Goal: Transaction & Acquisition: Obtain resource

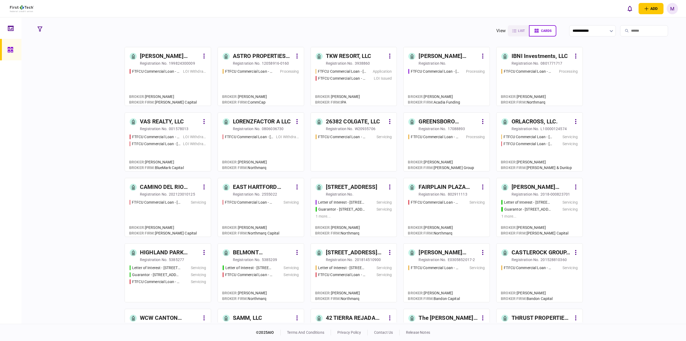
click at [648, 35] on input "search" at bounding box center [644, 30] width 48 height 11
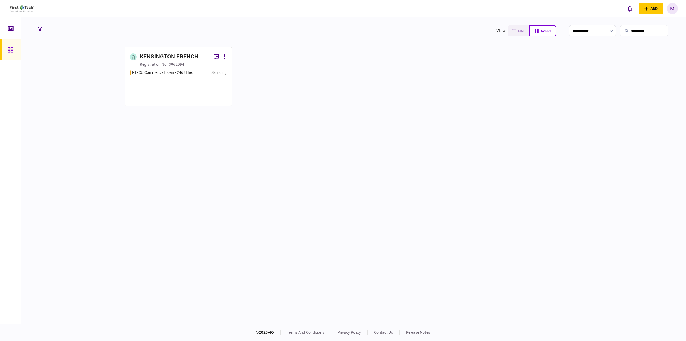
type input "**********"
click at [180, 82] on div "FTFCU Commercial Loan - 2468TheStrand1-16YardleyGreenLansing Servicing" at bounding box center [178, 85] width 97 height 31
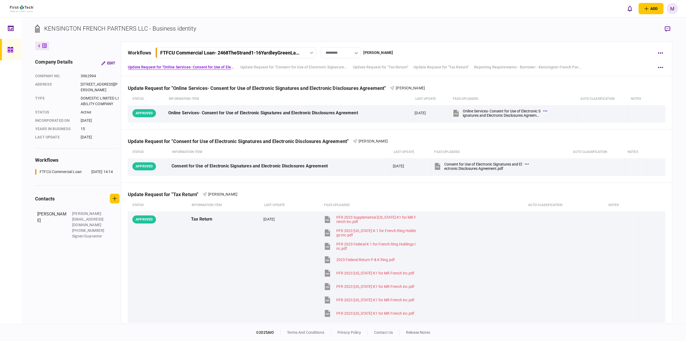
click at [226, 49] on button "FTFCU Commercial Loan - 2468TheStrand1-16YardleyGreenLansing" at bounding box center [235, 52] width 161 height 11
click at [327, 9] on div "add business identity individual identity M M [PERSON_NAME] [PERSON_NAME][EMAIL…" at bounding box center [343, 8] width 686 height 17
click at [2, 48] on link at bounding box center [10, 49] width 21 height 21
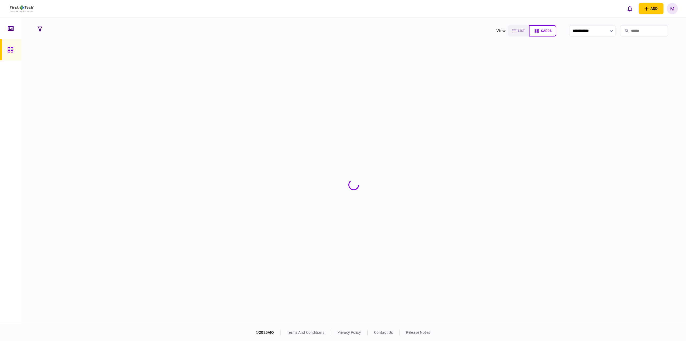
click at [641, 29] on input "search" at bounding box center [644, 30] width 48 height 11
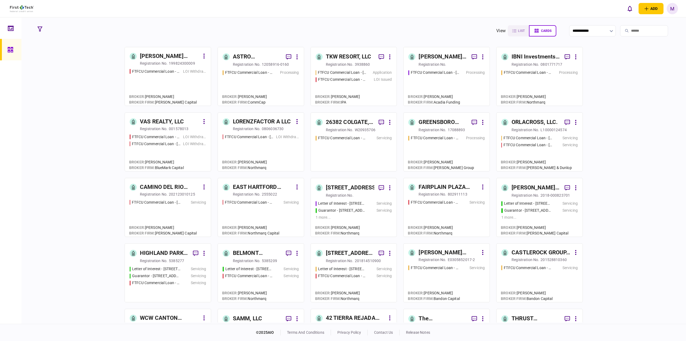
click at [627, 32] on input "search" at bounding box center [644, 30] width 48 height 11
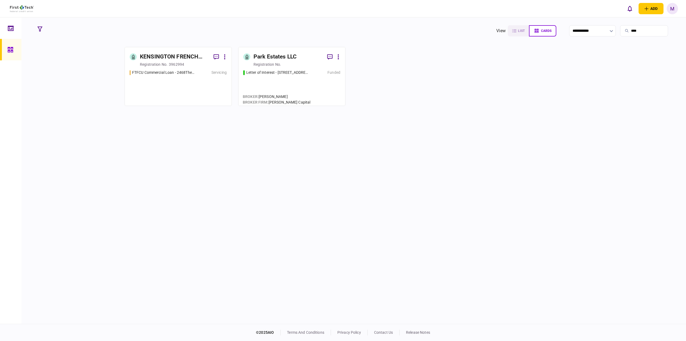
type input "****"
click at [171, 87] on div "FTFCU Commercial Loan - 2468TheStrand1-16YardleyGreenLansing Servicing" at bounding box center [178, 85] width 97 height 31
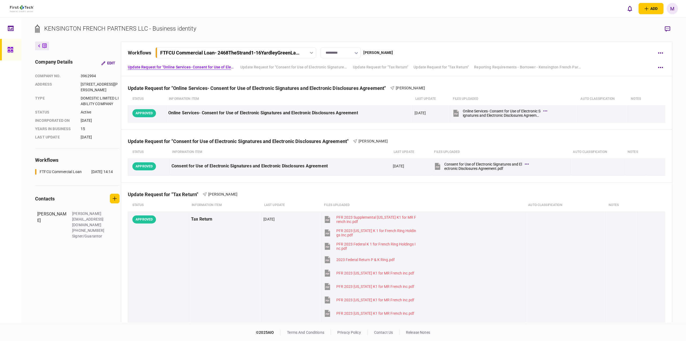
click at [311, 53] on icon at bounding box center [311, 53] width 3 height 2
click at [402, 29] on section "KENSINGTON FRENCH PARTNERS LLC - Business identity" at bounding box center [353, 32] width 637 height 17
click at [342, 38] on section "KENSINGTON FRENCH PARTNERS LLC - Business identity" at bounding box center [353, 32] width 637 height 17
click at [657, 195] on button "button" at bounding box center [661, 194] width 10 height 10
click at [614, 230] on span "download submitted files" at bounding box center [622, 228] width 49 height 6
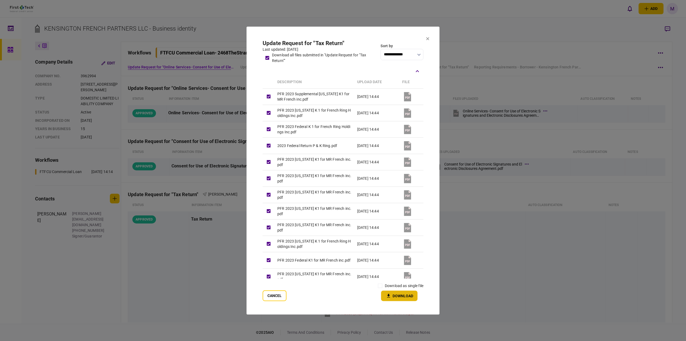
click at [408, 291] on button "Download" at bounding box center [399, 295] width 36 height 10
